Goal: Navigation & Orientation: Find specific page/section

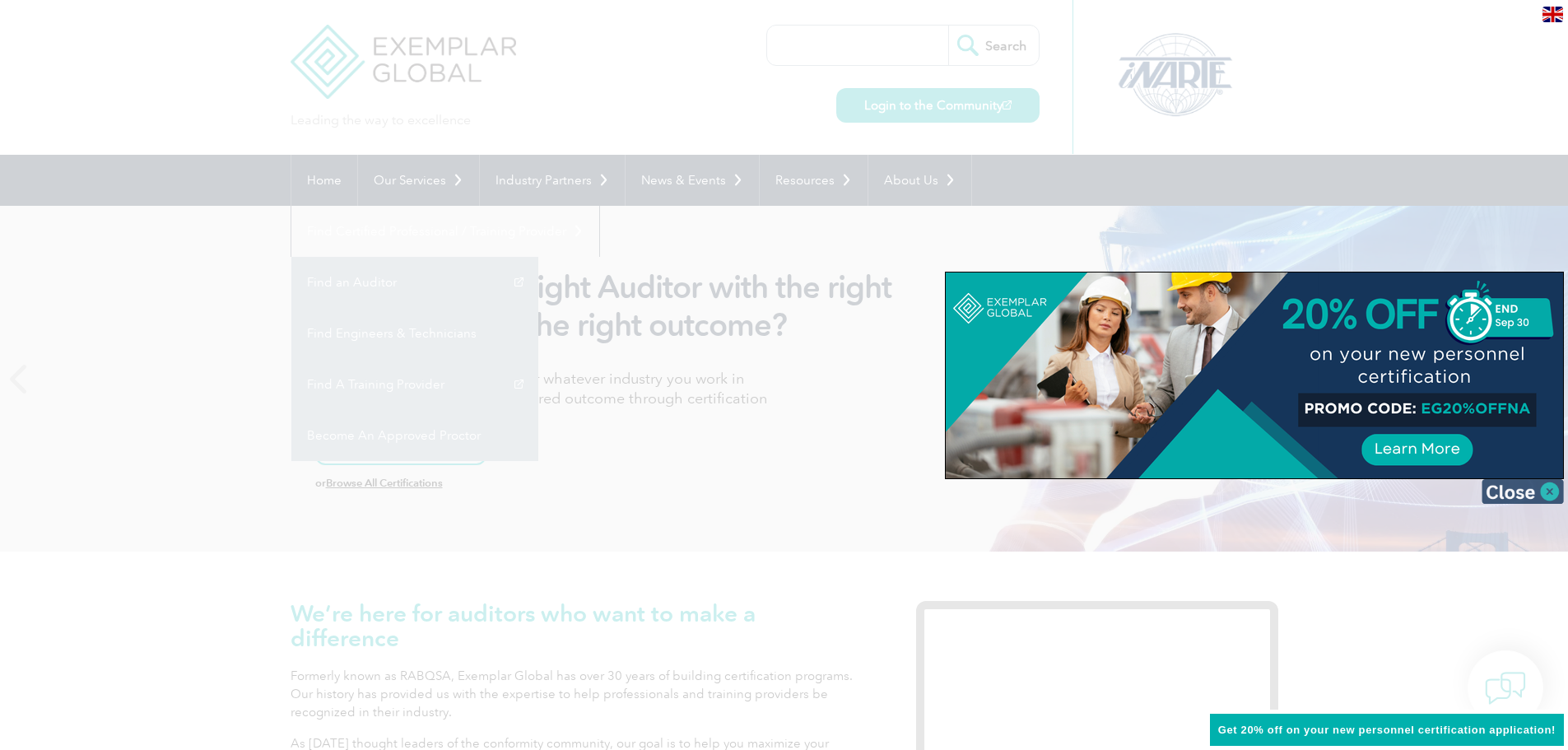
click at [1553, 496] on img at bounding box center [1522, 490] width 82 height 24
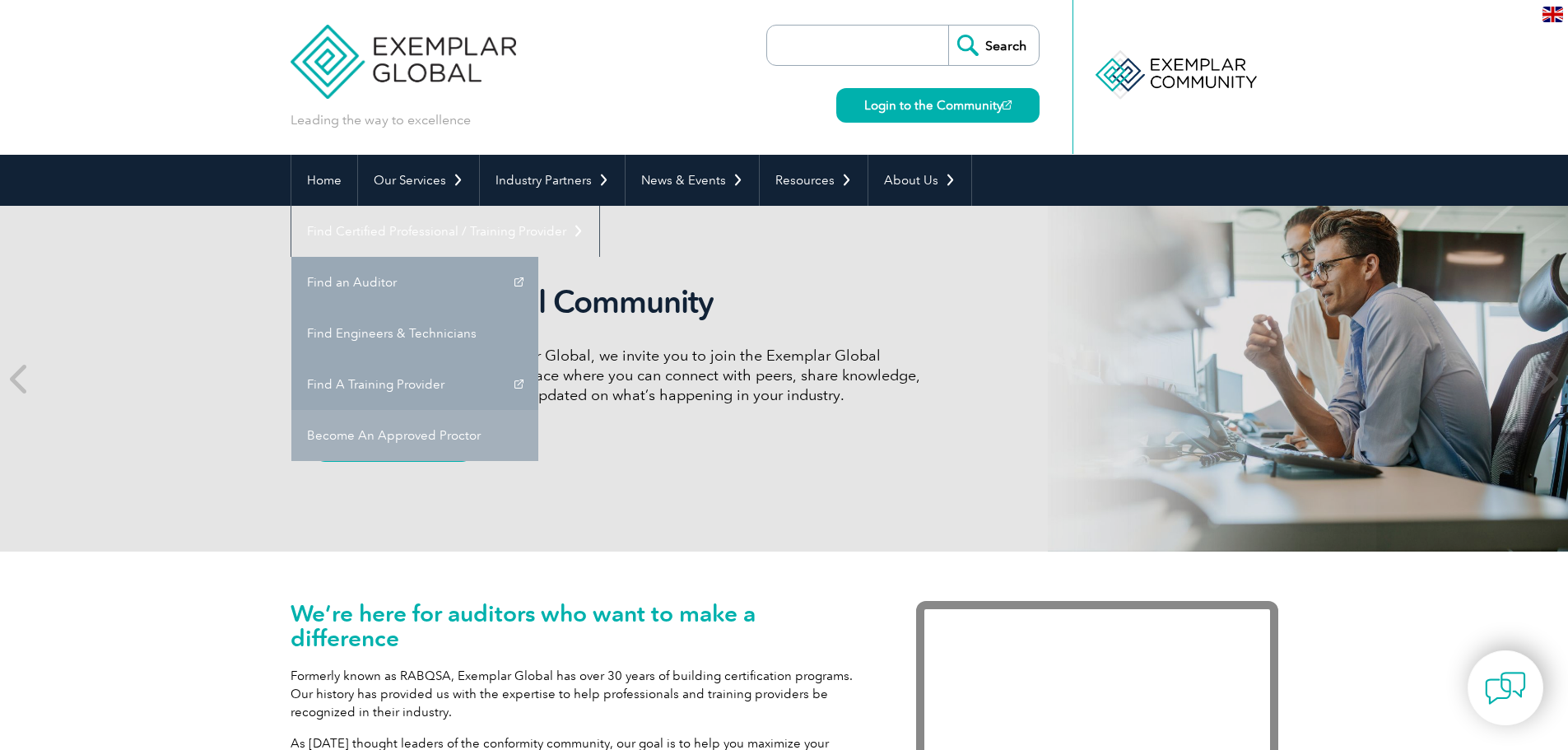
click at [538, 410] on link "Become An Approved Proctor" at bounding box center [415, 435] width 247 height 51
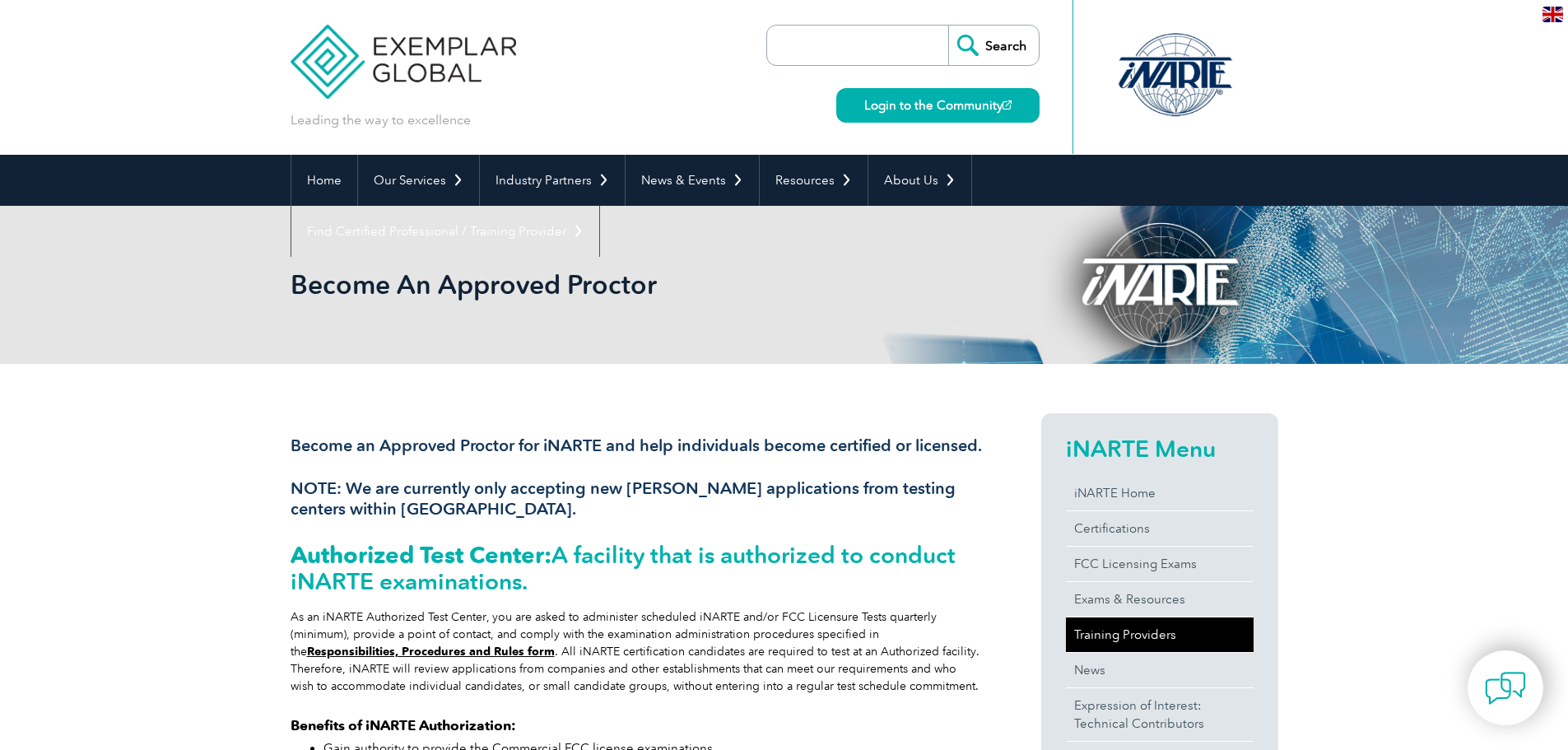
click at [1132, 639] on link "Training Providers" at bounding box center [1160, 635] width 188 height 34
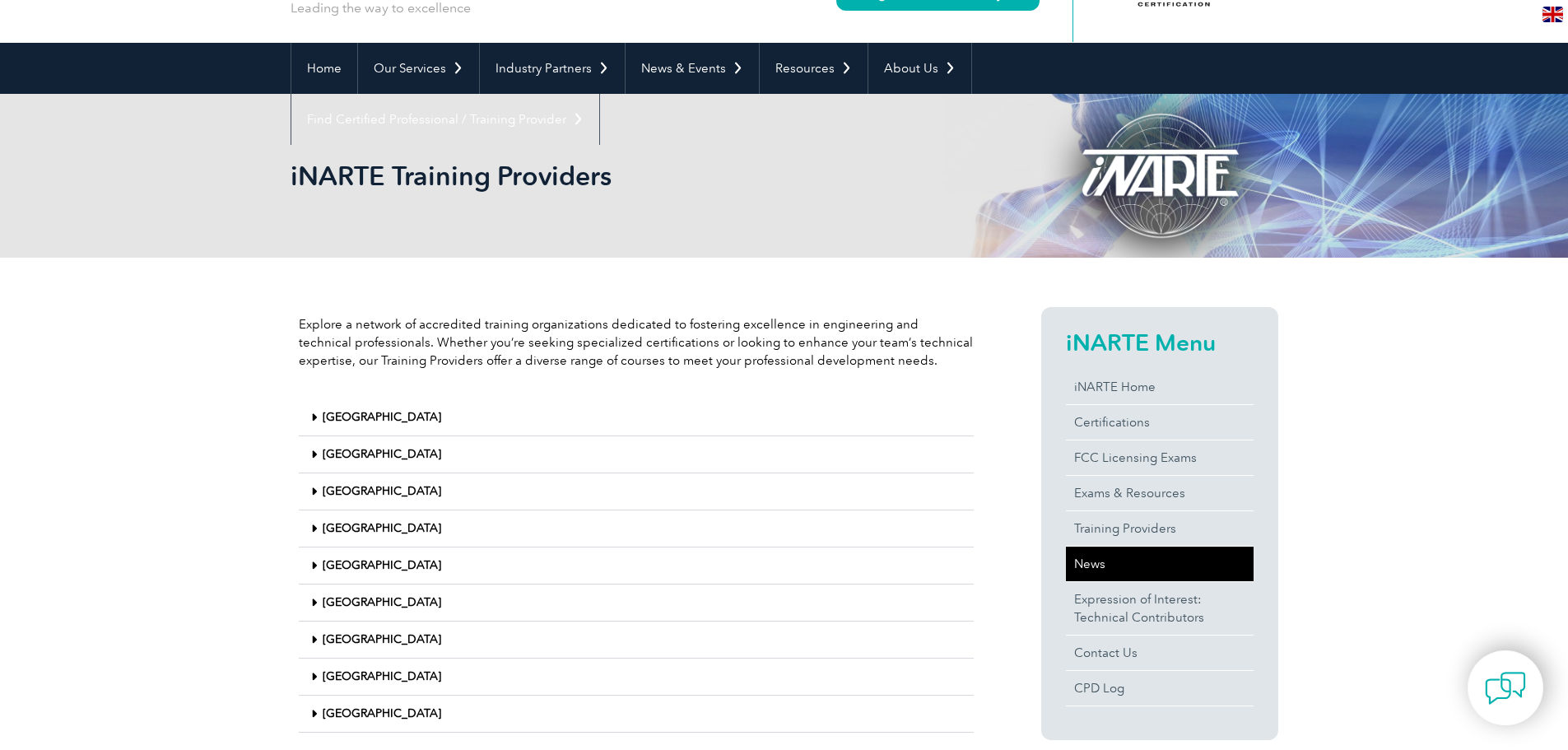
scroll to position [82, 0]
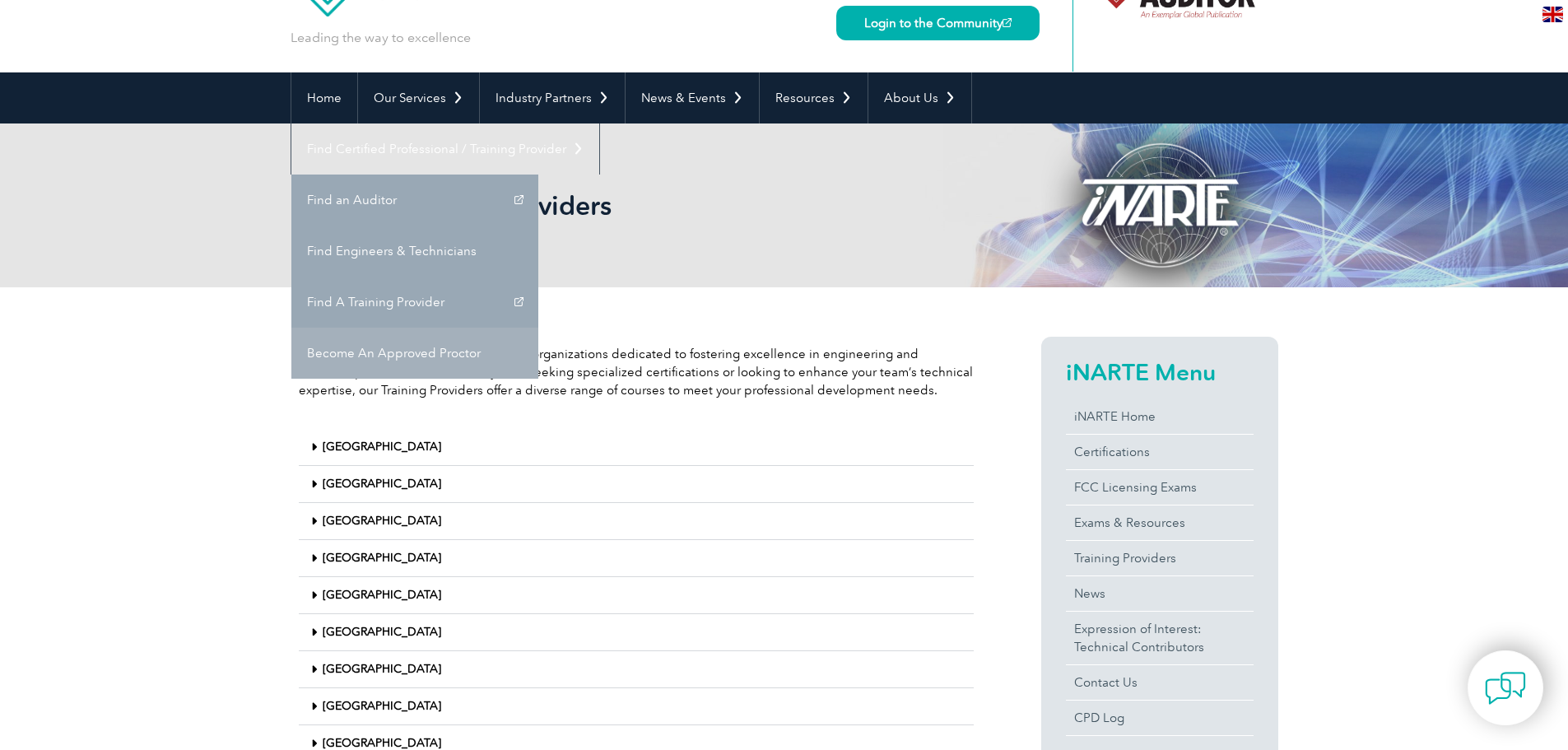
click at [538, 327] on link "Become An Approved Proctor" at bounding box center [415, 352] width 247 height 51
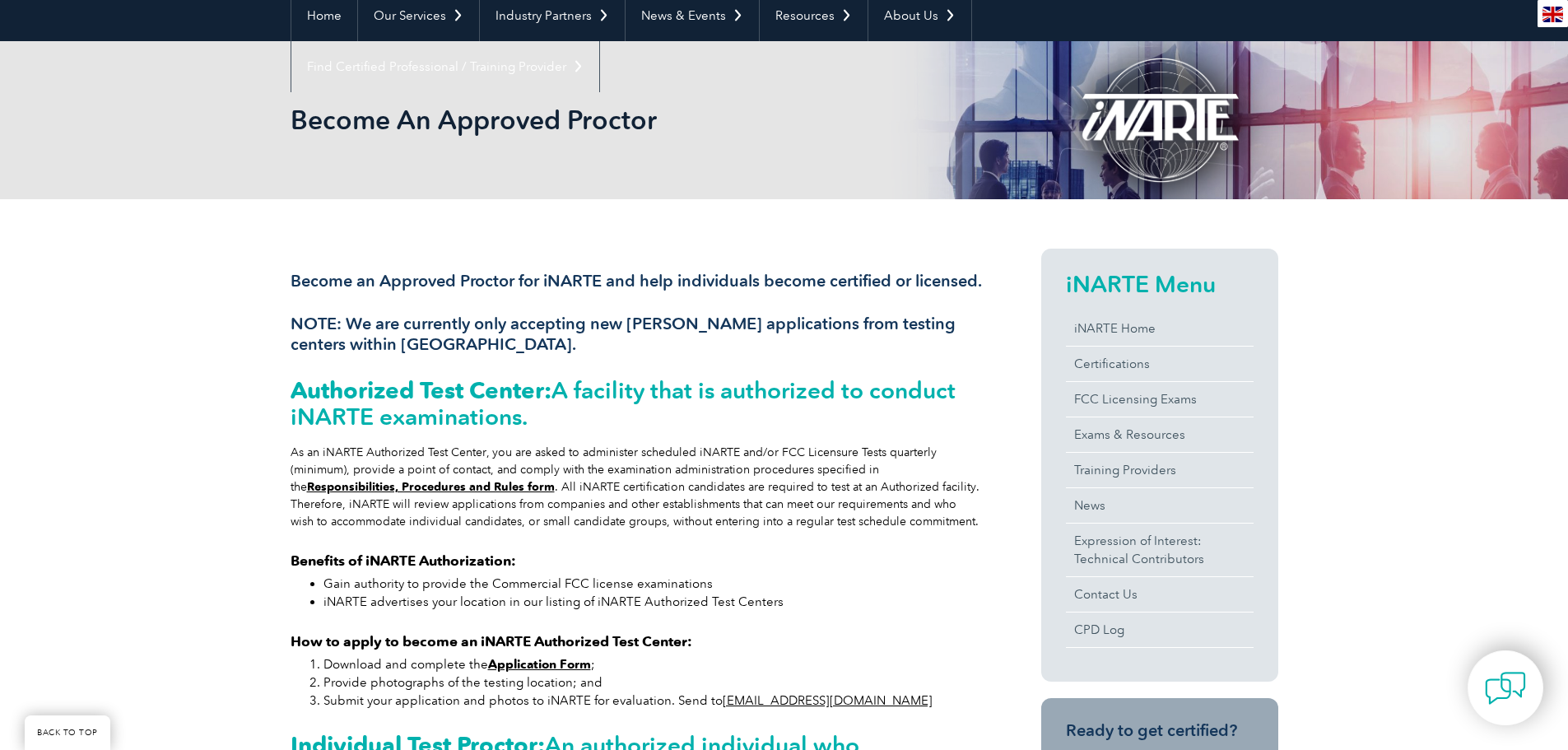
scroll to position [247, 0]
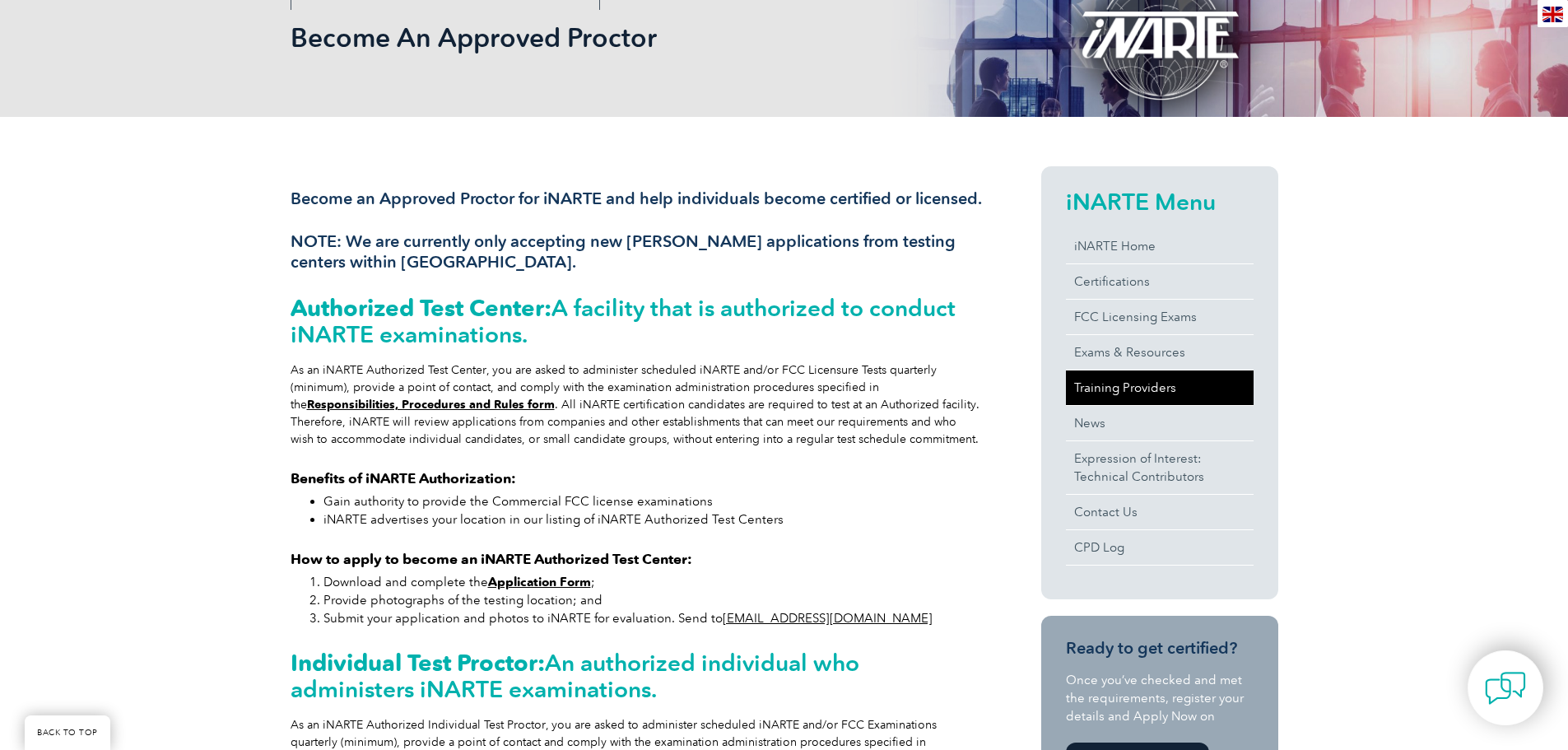
click at [1184, 385] on link "Training Providers" at bounding box center [1160, 388] width 188 height 34
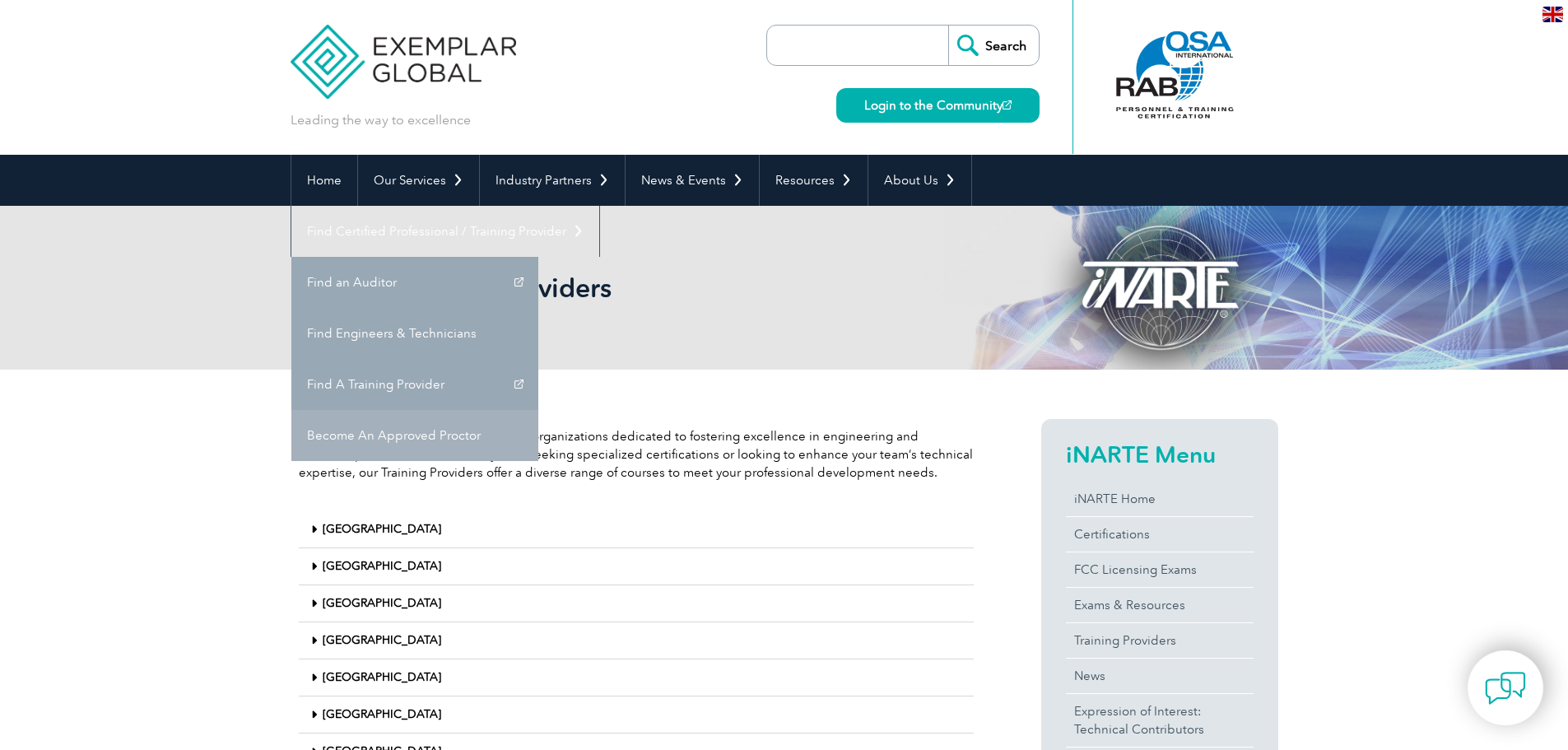
click at [538, 410] on link "Become An Approved Proctor" at bounding box center [415, 435] width 247 height 51
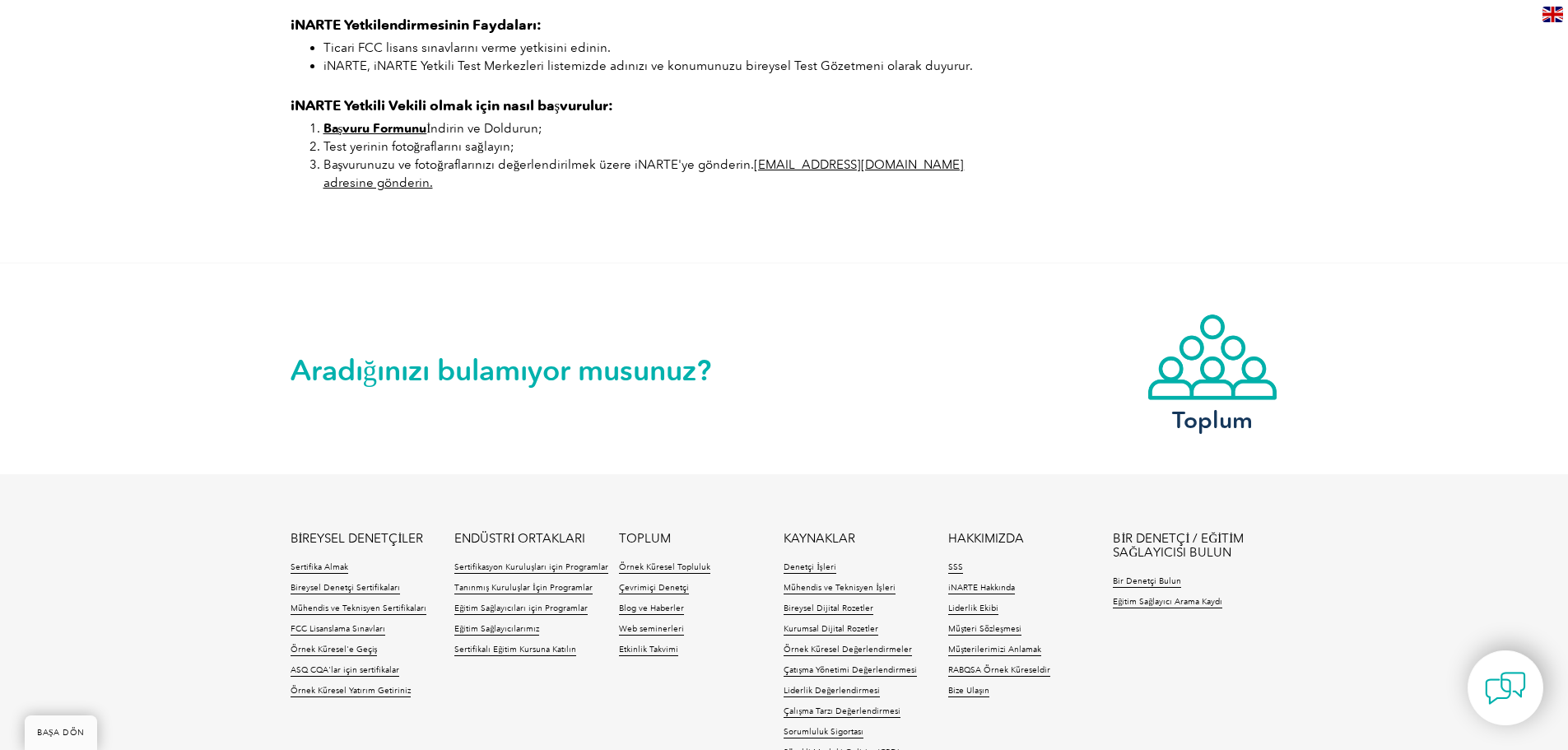
scroll to position [1152, 0]
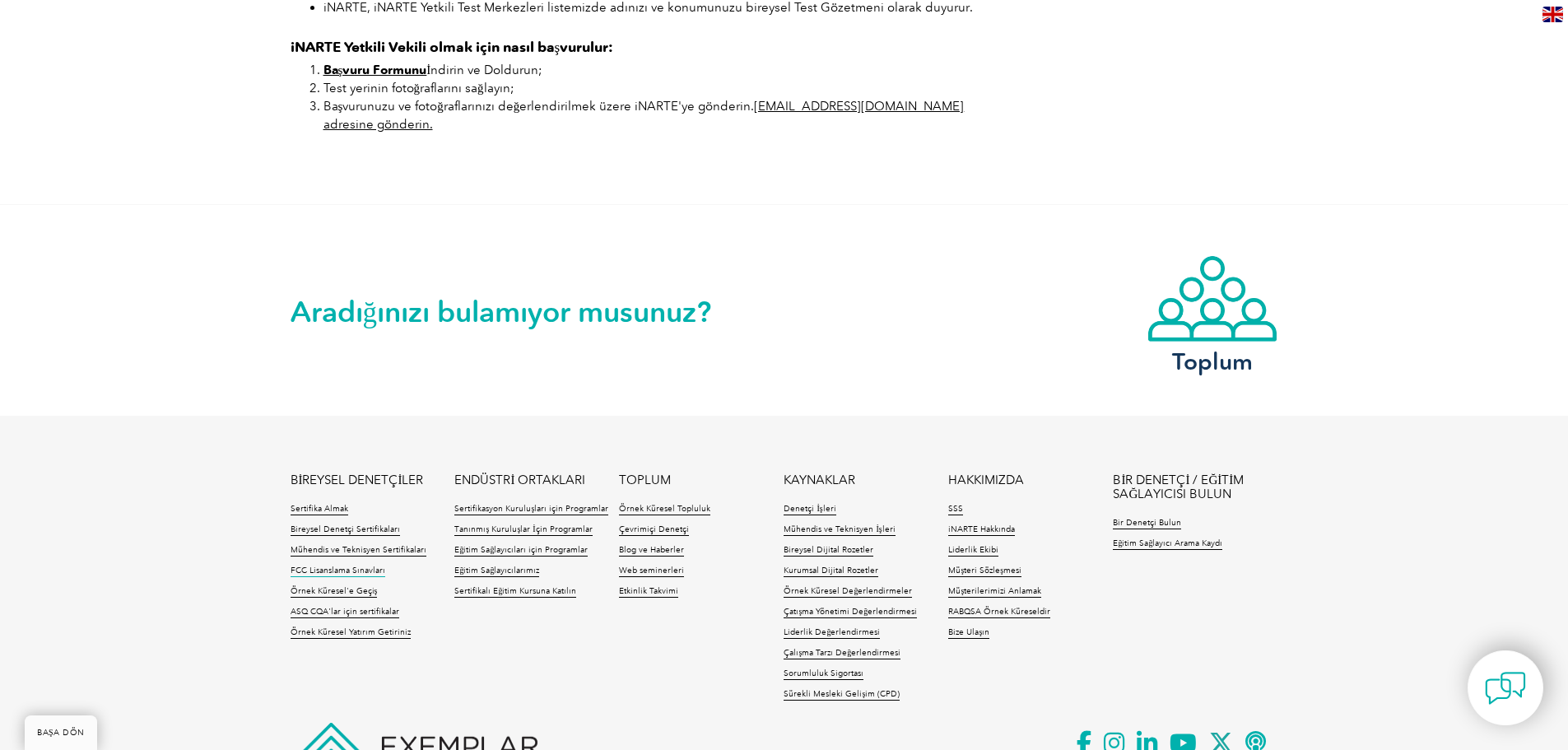
click at [362, 565] on font "FCC Lisanslama Sınavları" at bounding box center [337, 570] width 95 height 10
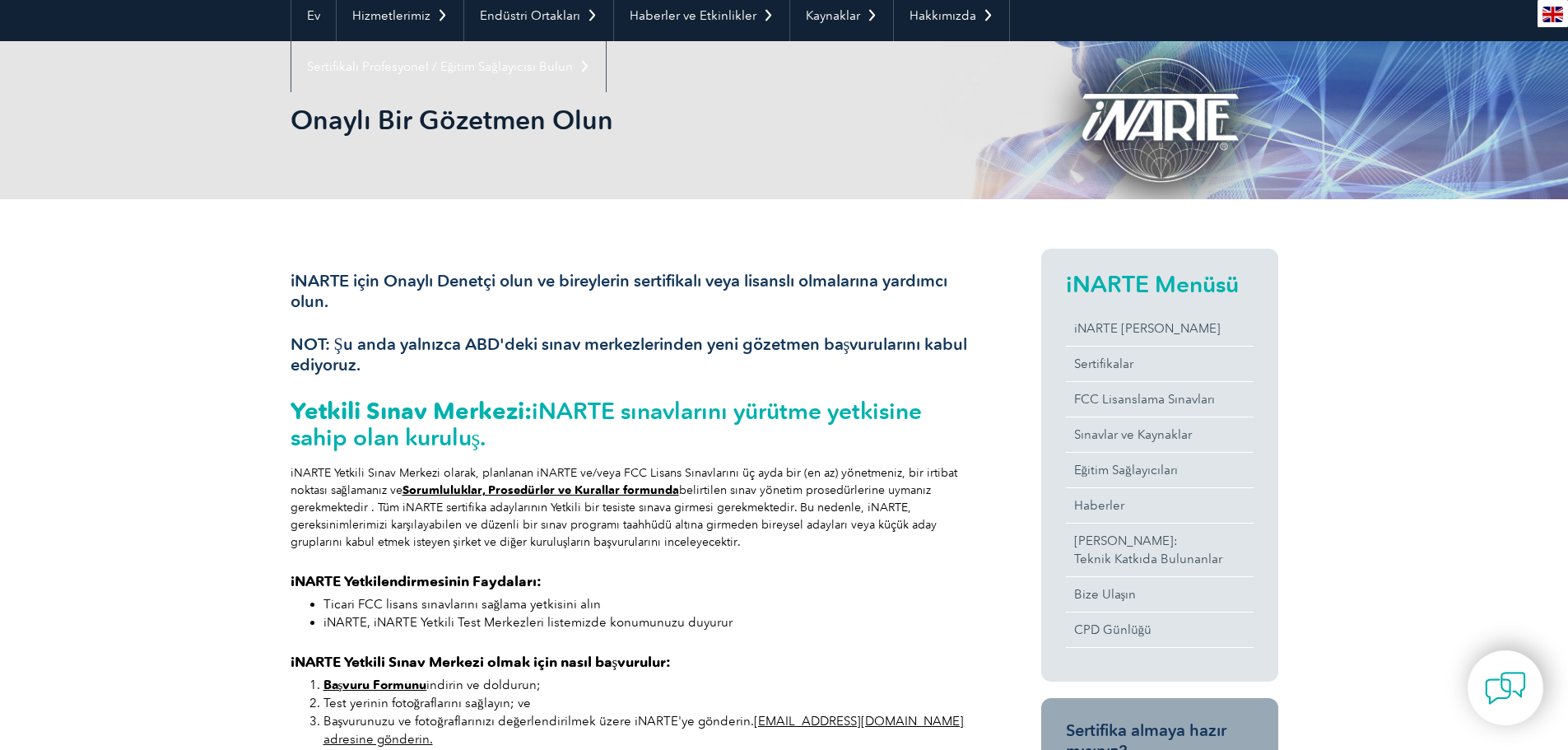
scroll to position [0, 0]
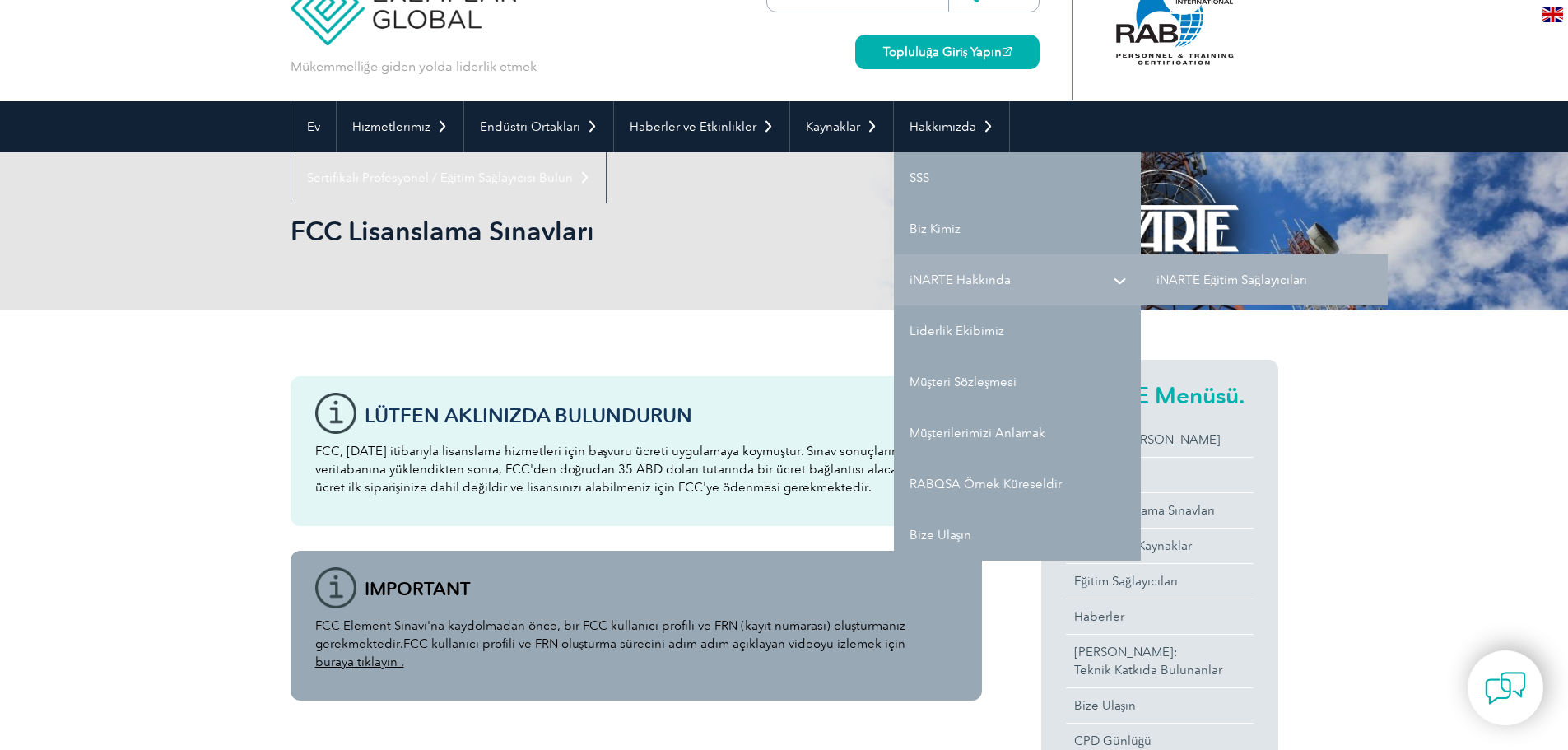
scroll to position [82, 0]
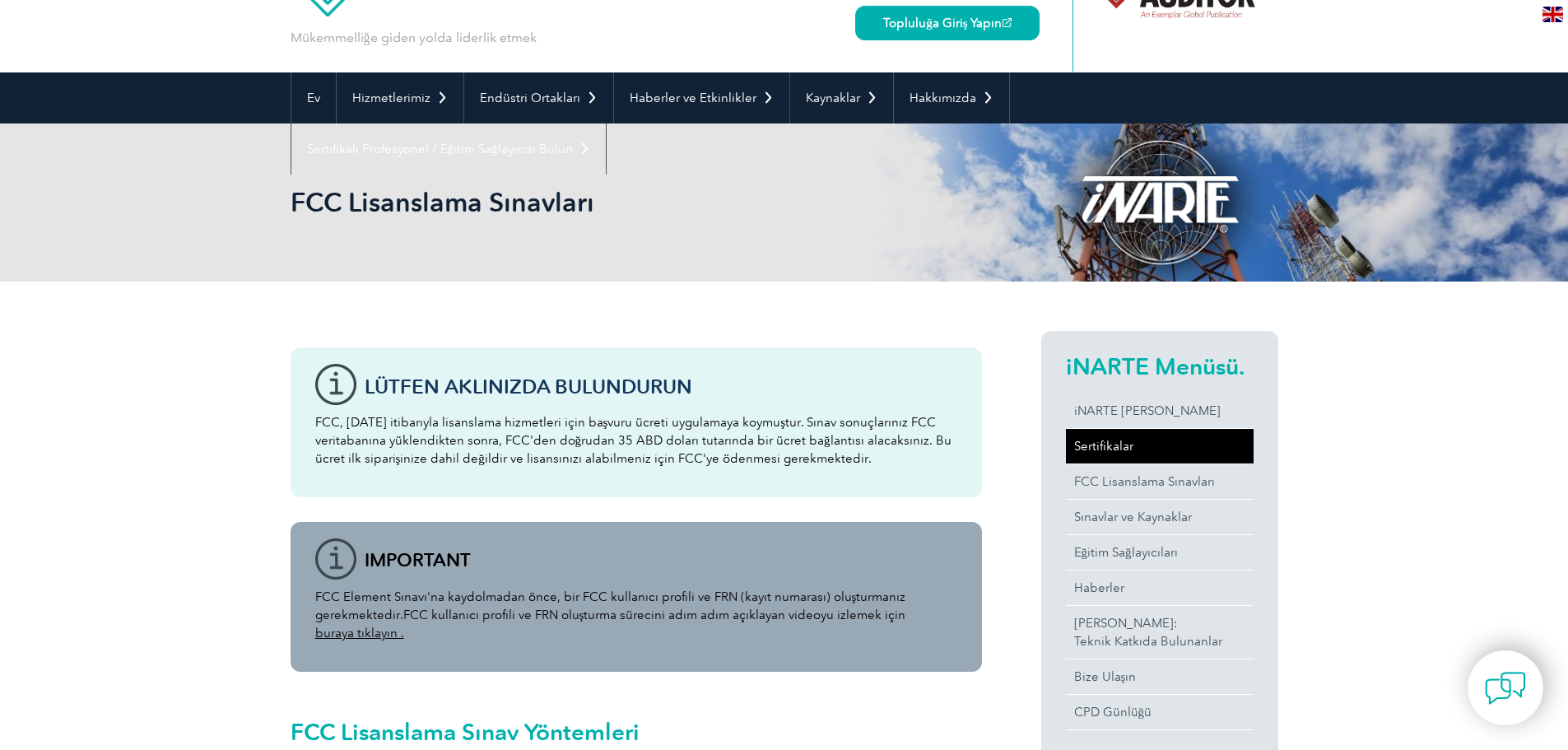
click at [1114, 443] on font "Sertifikalar" at bounding box center [1104, 445] width 60 height 14
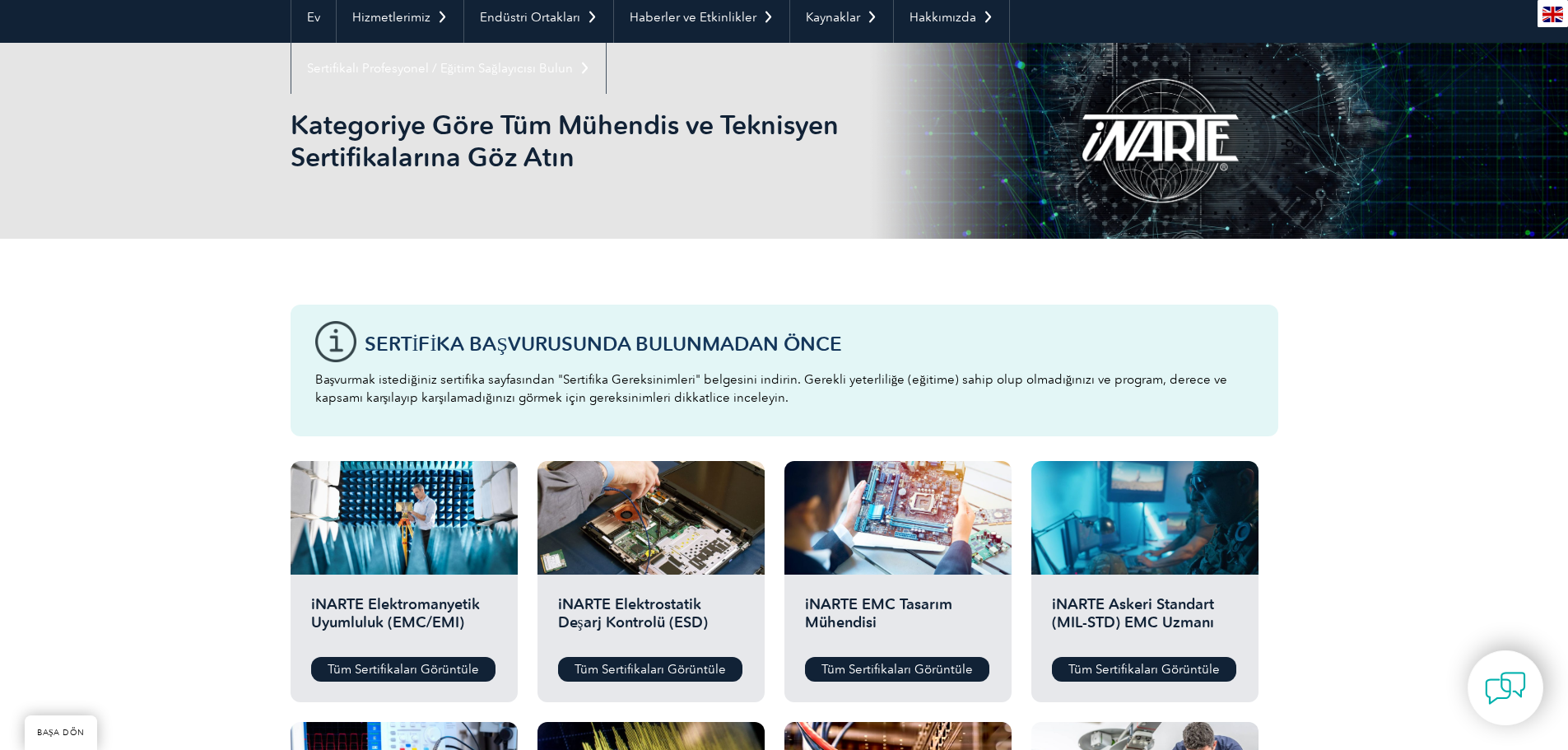
scroll to position [82, 0]
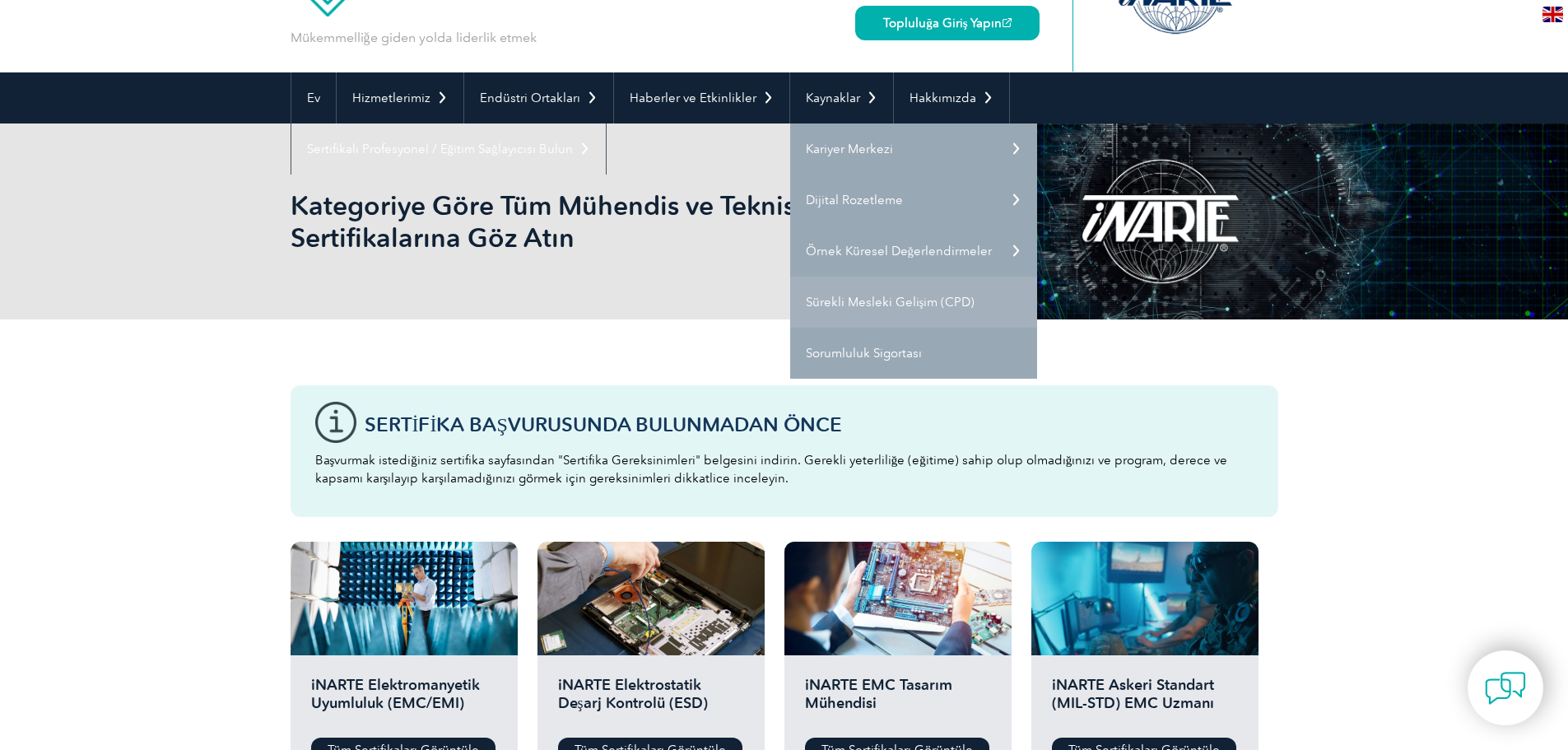
click at [877, 291] on link "Sürekli Mesleki Gelişim (CPD)" at bounding box center [913, 302] width 247 height 51
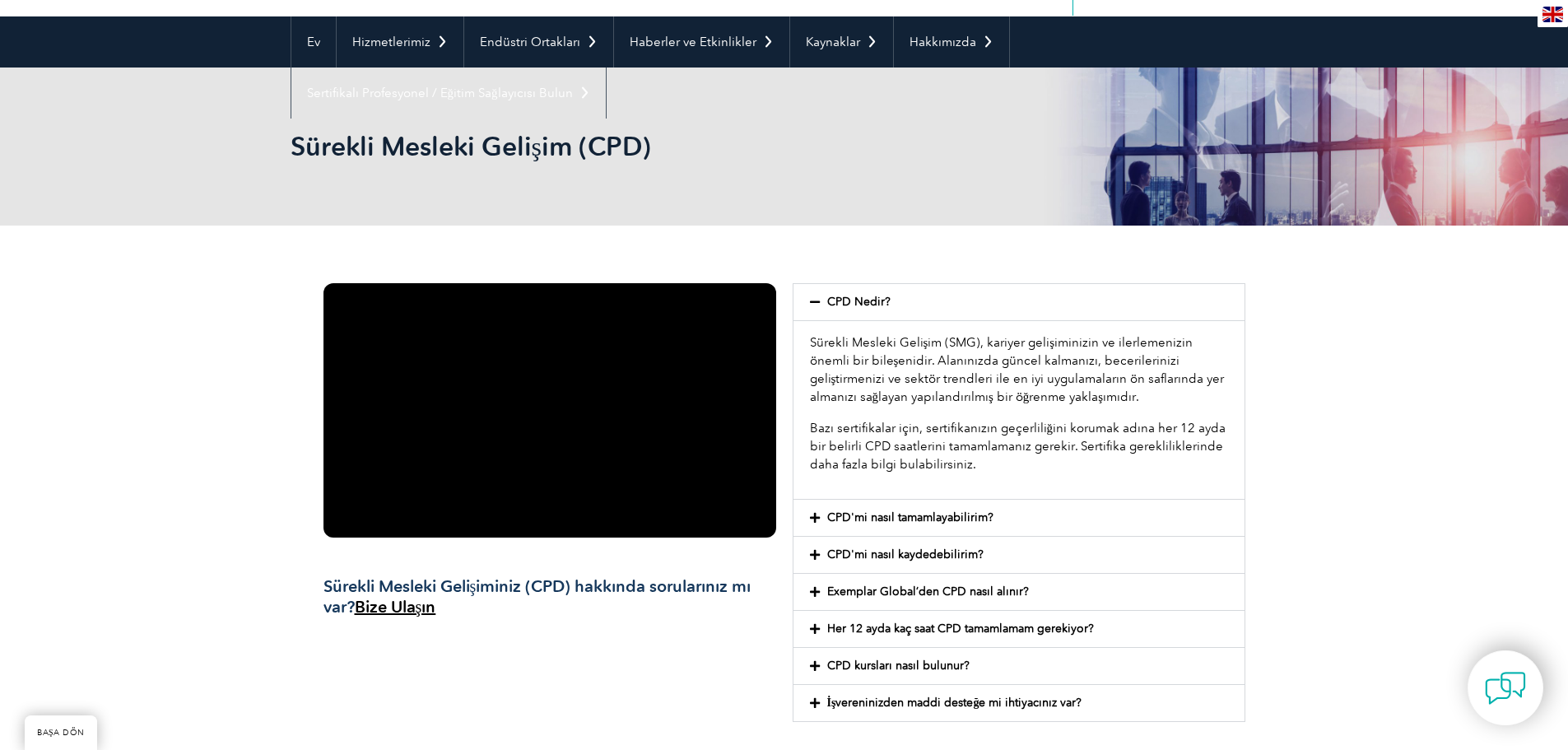
scroll to position [165, 0]
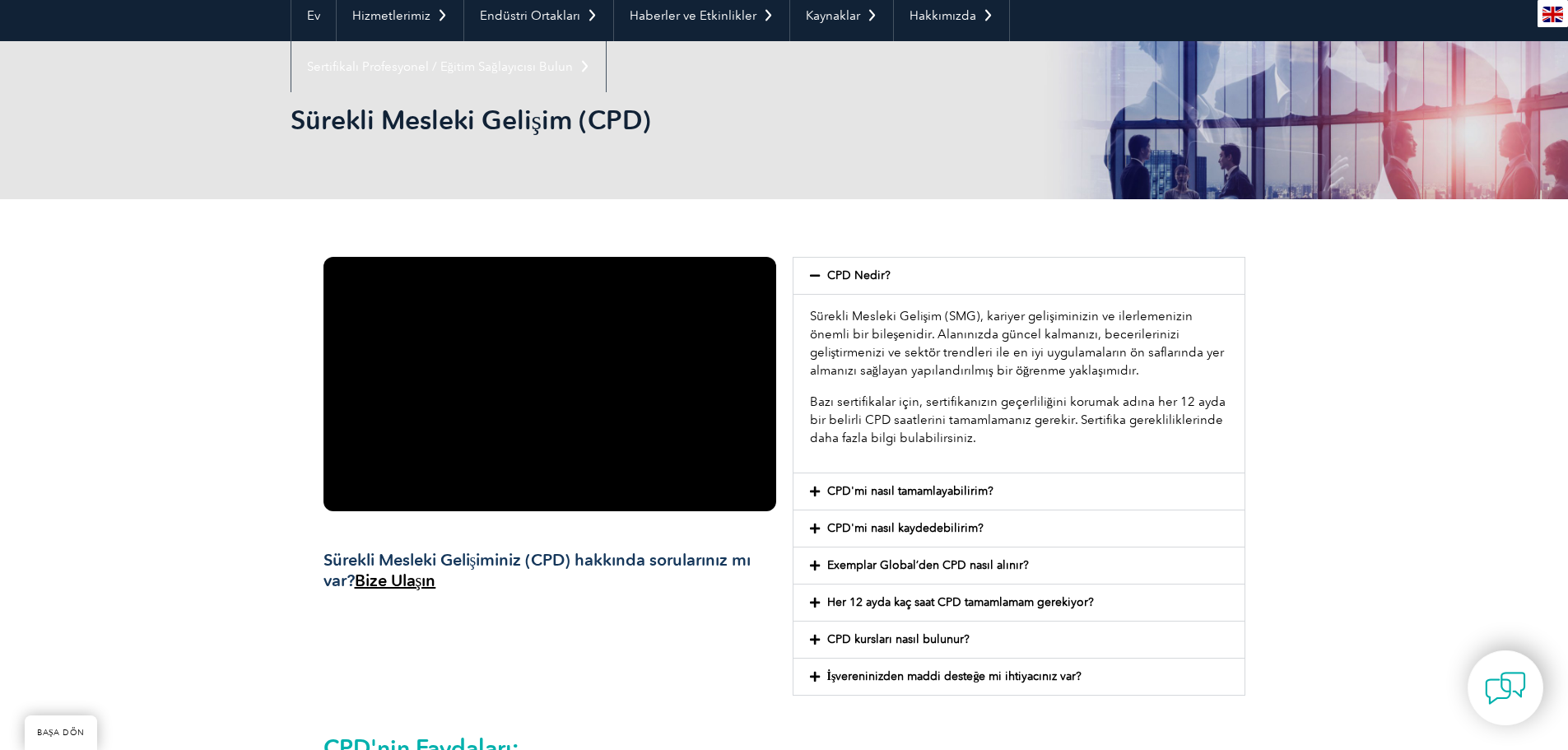
click at [816, 567] on icon at bounding box center [814, 565] width 10 height 12
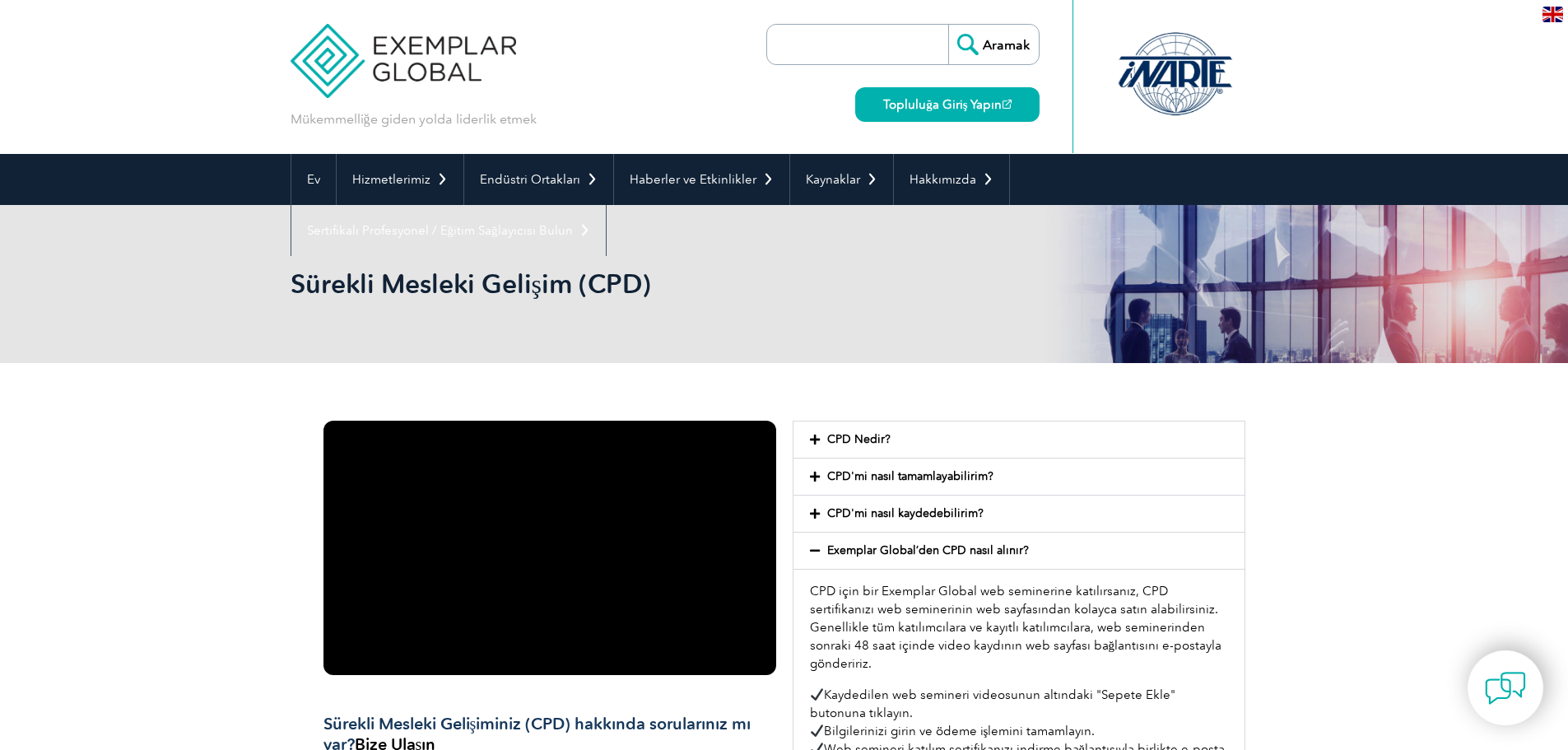
scroll to position [0, 0]
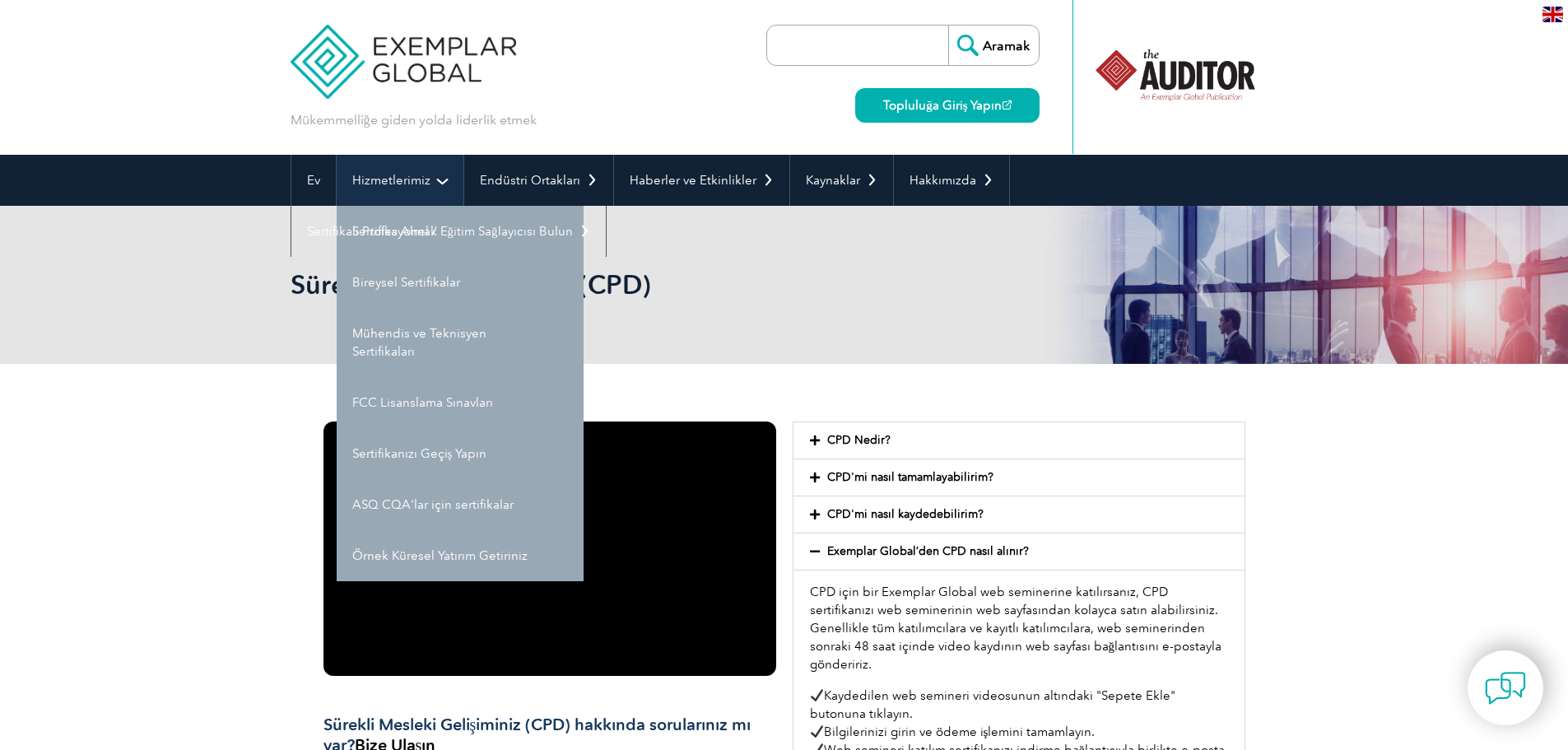
click at [421, 184] on font "Hizmetlerimiz" at bounding box center [391, 180] width 78 height 14
click at [391, 174] on font "Hizmetlerimiz" at bounding box center [391, 180] width 78 height 14
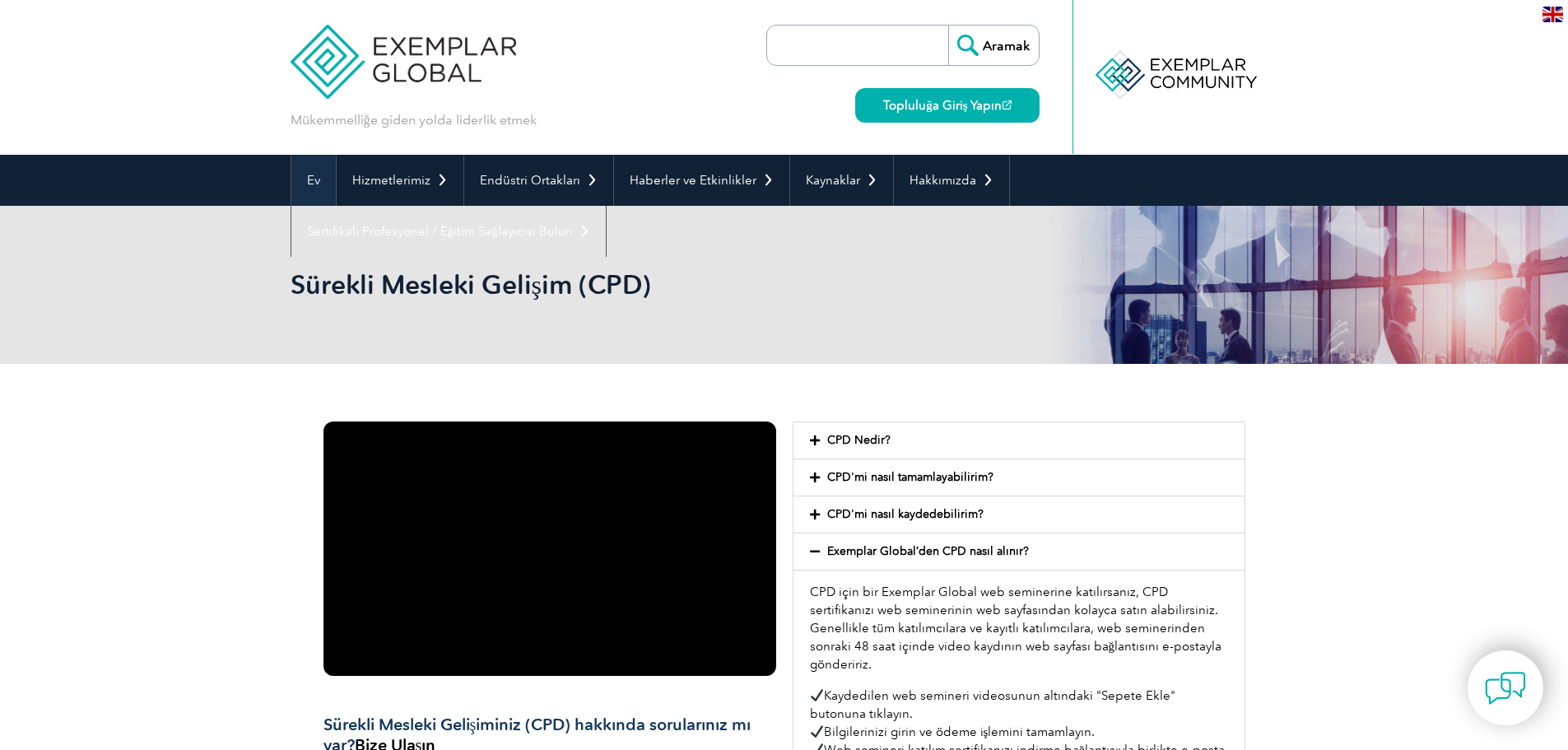
click at [314, 185] on font "Ev" at bounding box center [313, 180] width 14 height 14
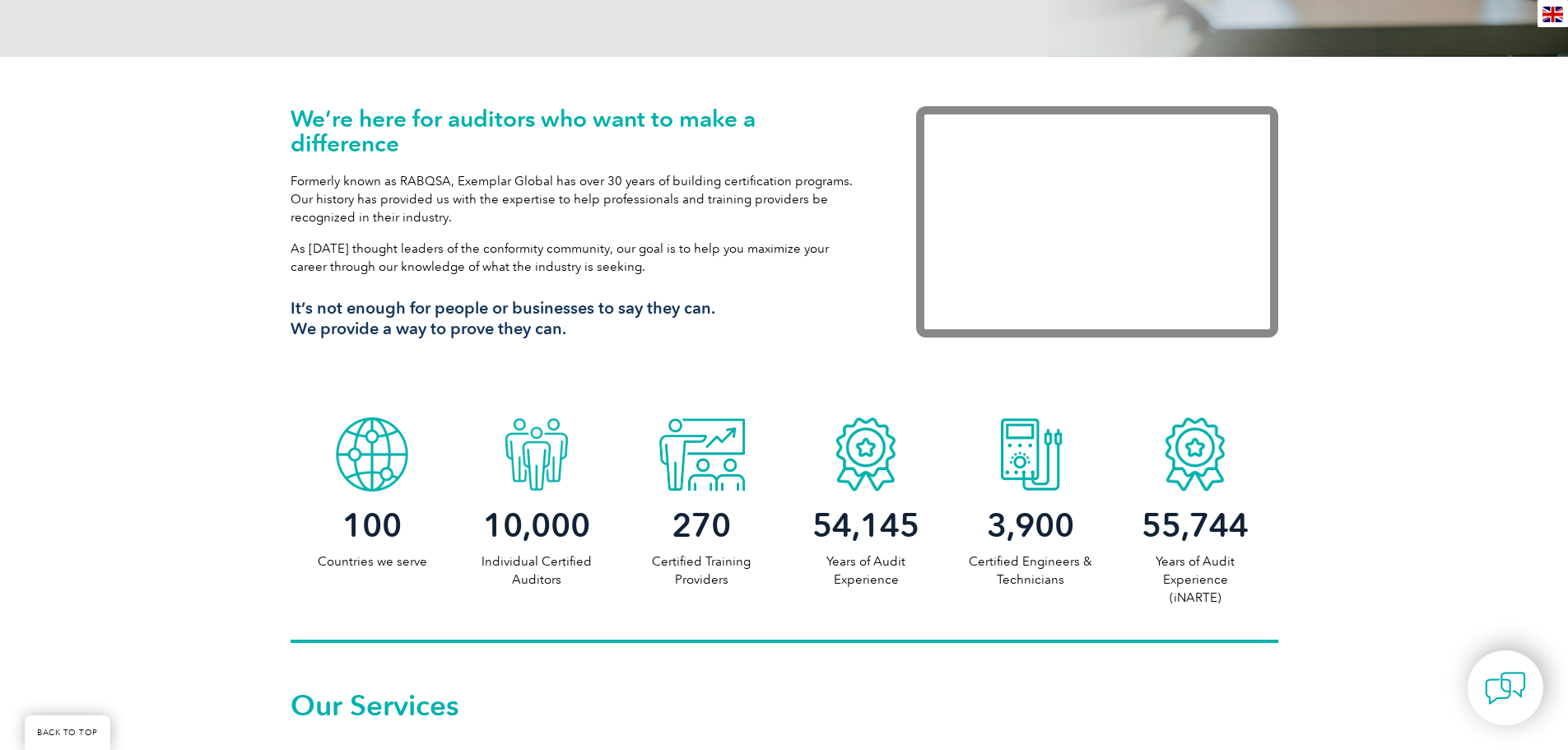
scroll to position [504, 0]
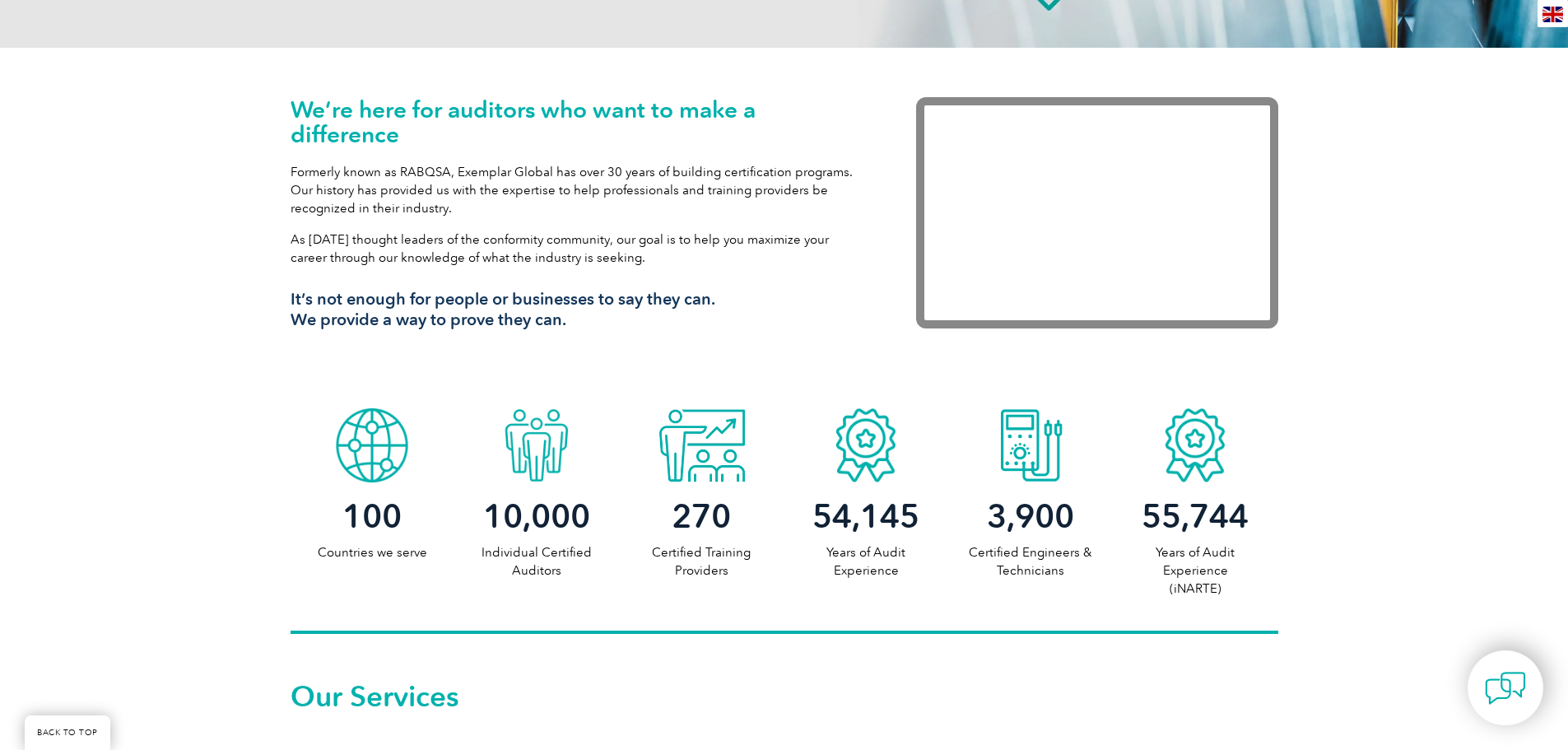
click at [720, 432] on div at bounding box center [701, 441] width 165 height 82
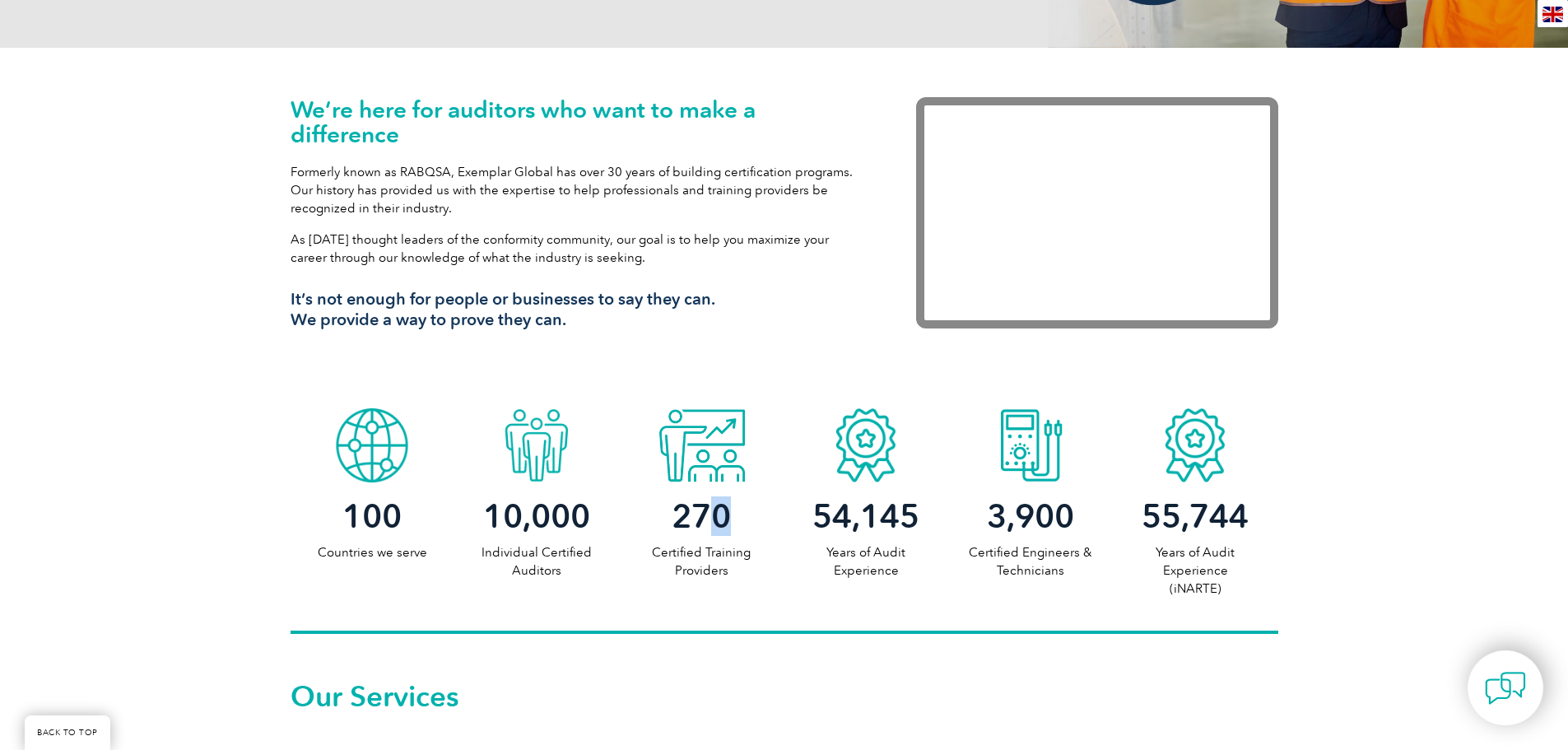
click at [720, 510] on span "270" at bounding box center [701, 516] width 60 height 40
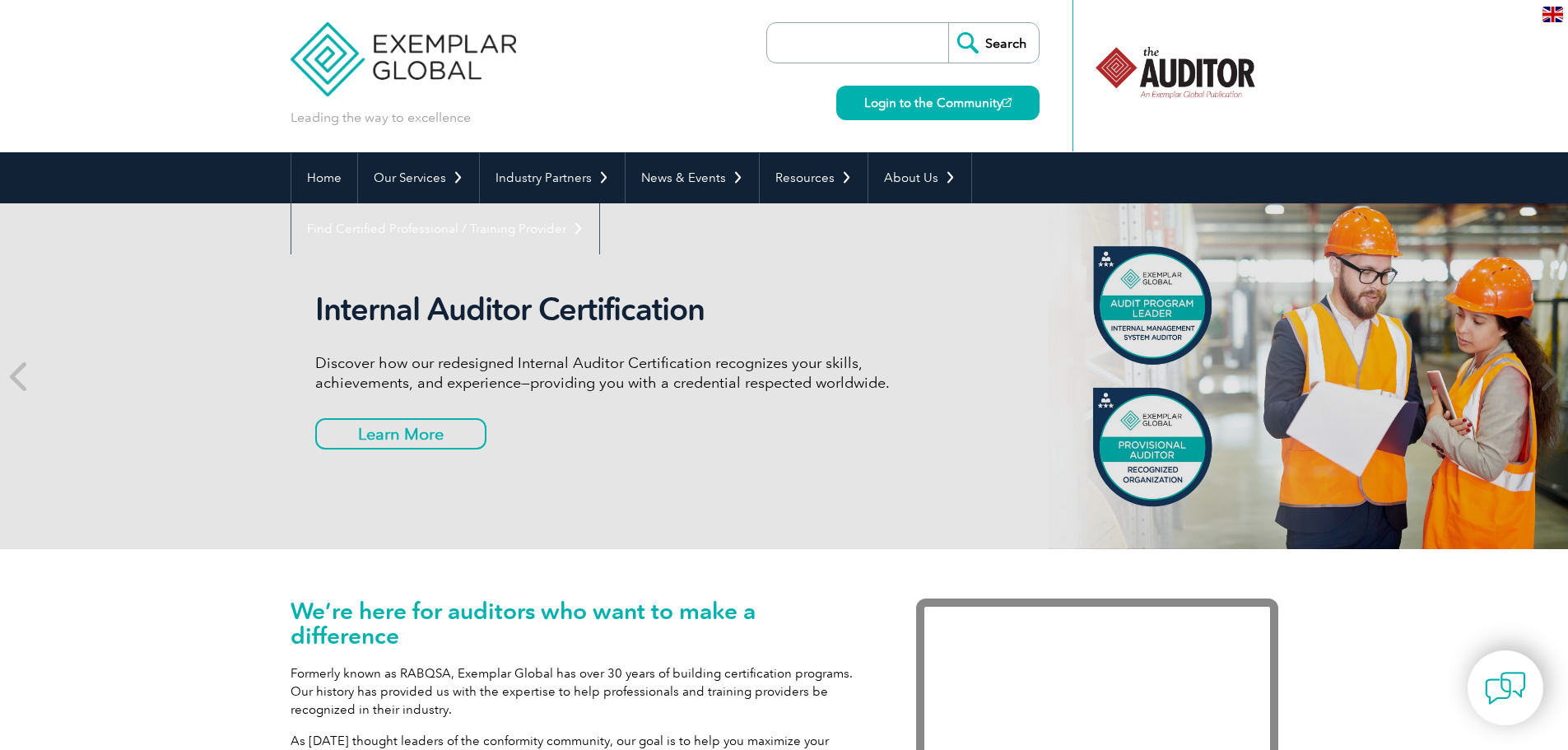
scroll to position [0, 0]
